Goal: Information Seeking & Learning: Learn about a topic

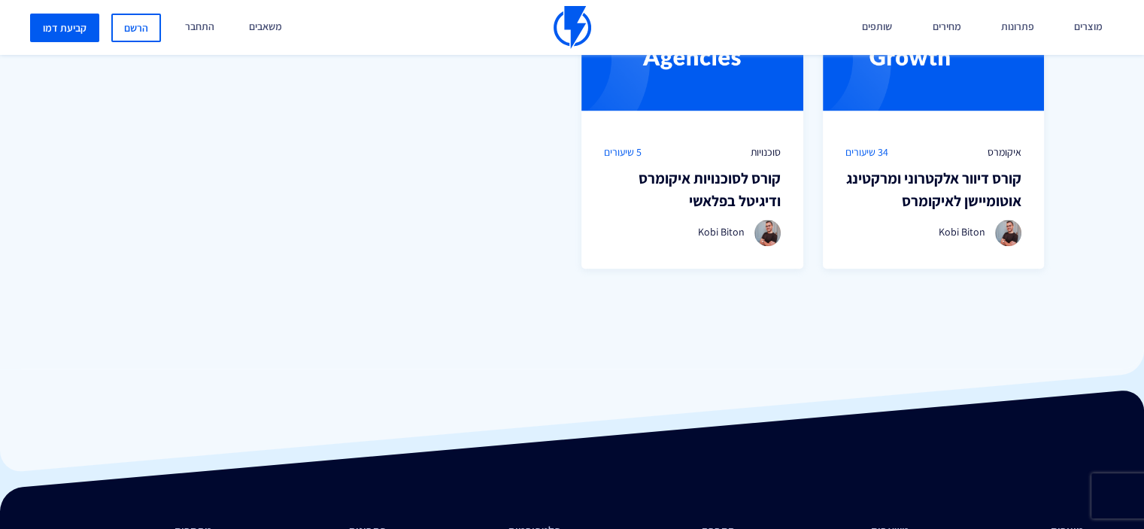
scroll to position [1171, 0]
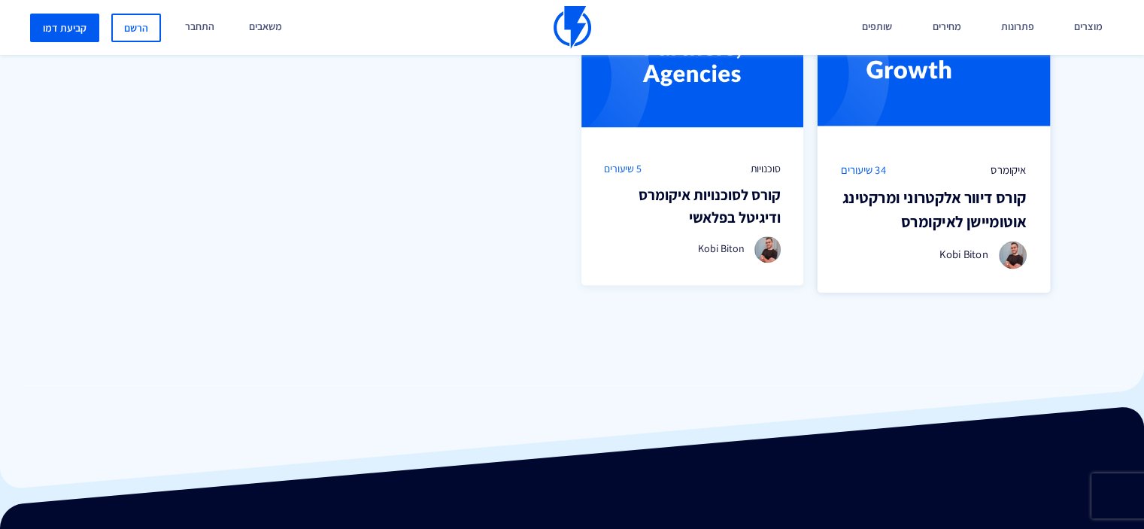
click at [973, 153] on div "איקומרס 34 שיעורים קורס דיוור אלקטרוני [PERSON_NAME] לאיקומרס Kobi Biton" at bounding box center [933, 215] width 232 height 154
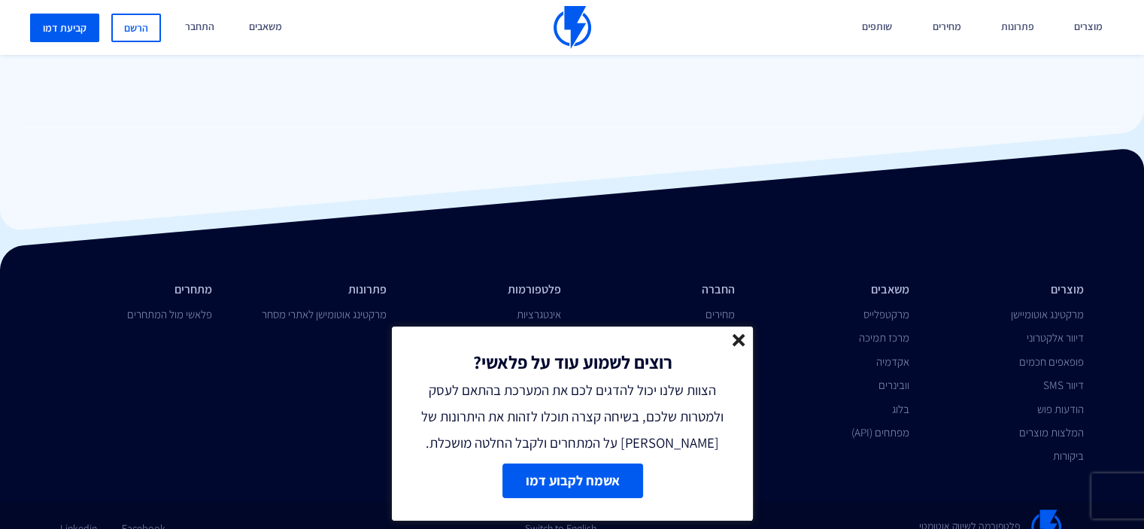
scroll to position [1426, 0]
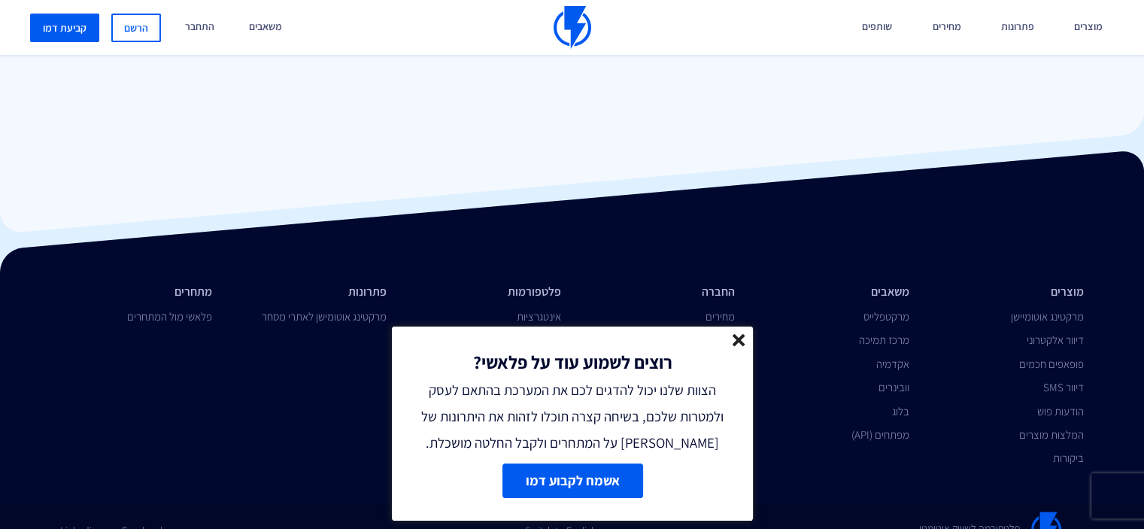
click at [744, 343] on line at bounding box center [738, 340] width 11 height 11
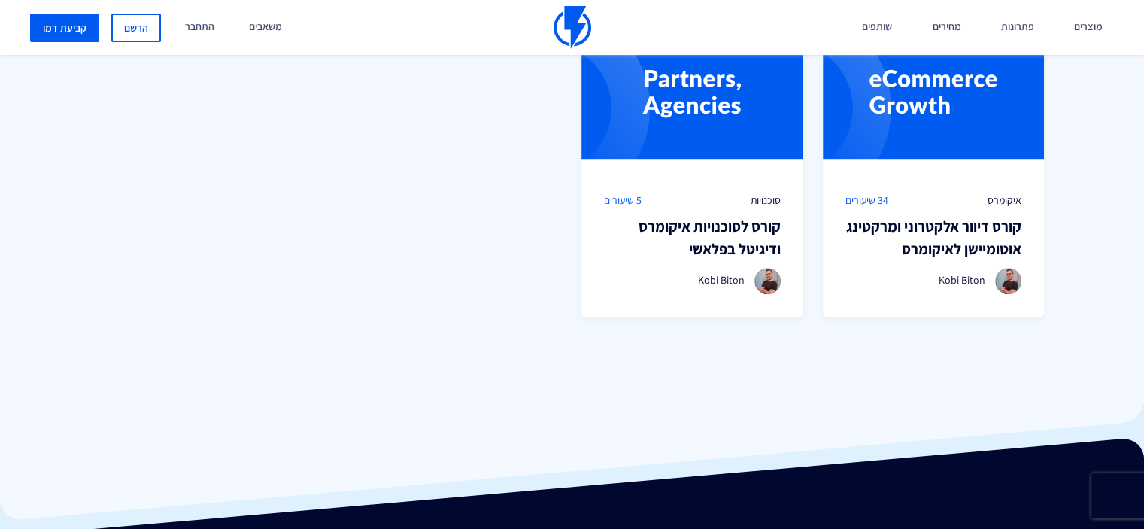
scroll to position [1137, 0]
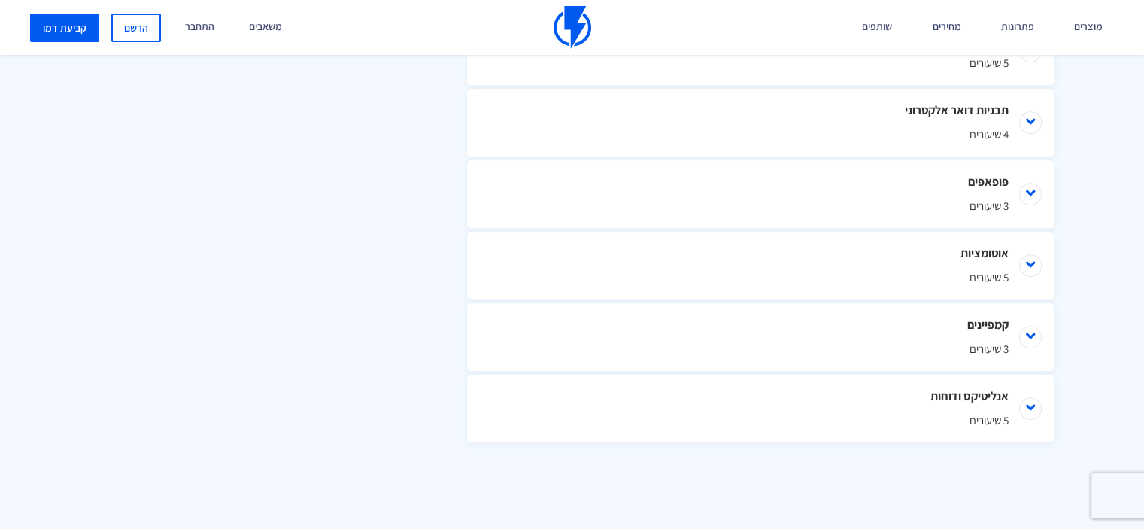
scroll to position [1001, 0]
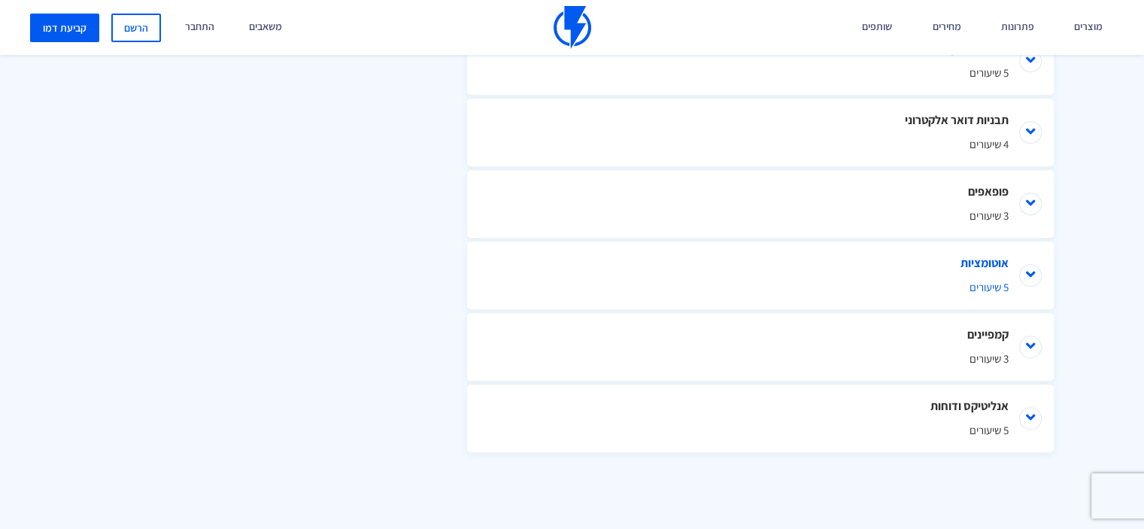
click at [1026, 272] on li "אוטומציות 5 שיעורים" at bounding box center [760, 275] width 587 height 68
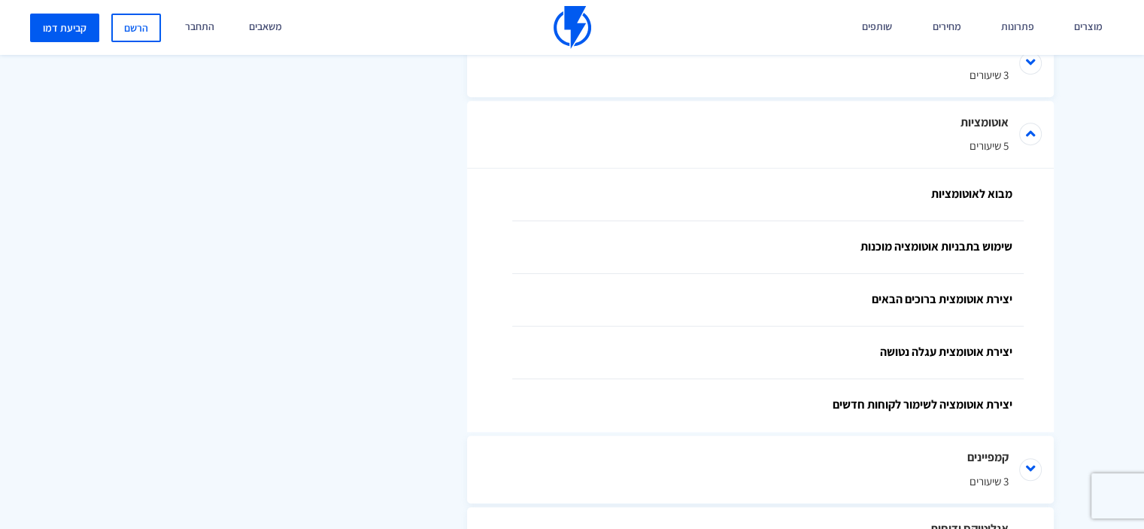
scroll to position [1137, 0]
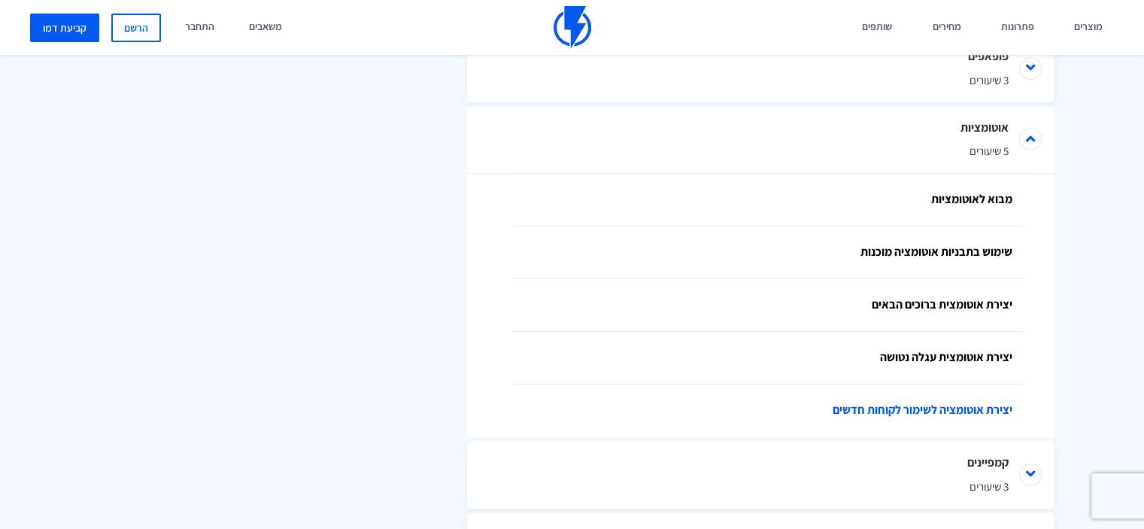
click at [994, 424] on link "יצירת אוטומציה לשימור לקוחות חדשים" at bounding box center [768, 410] width 512 height 53
